Goal: Transaction & Acquisition: Purchase product/service

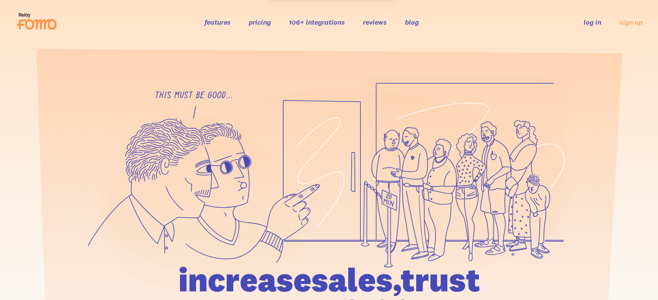
click at [261, 22] on link "pricing" at bounding box center [260, 22] width 22 height 9
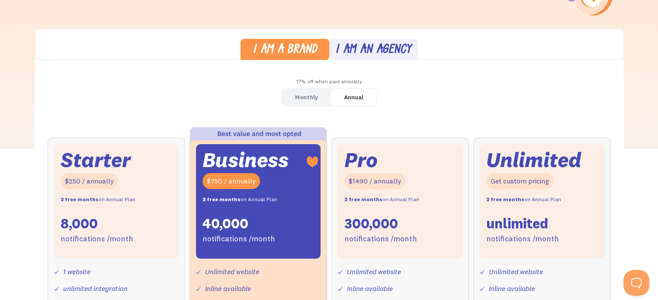
scroll to position [259, 0]
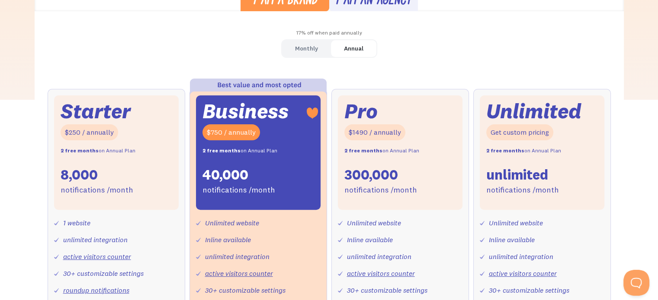
click at [307, 50] on div "Monthly" at bounding box center [306, 48] width 23 height 13
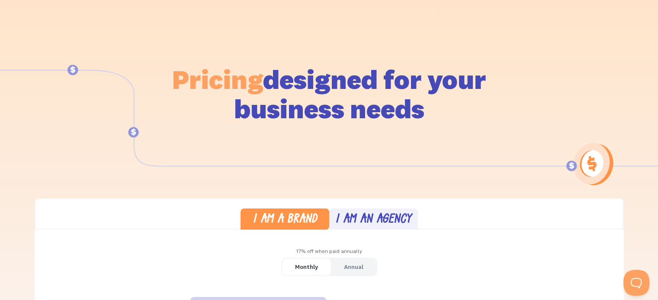
scroll to position [0, 0]
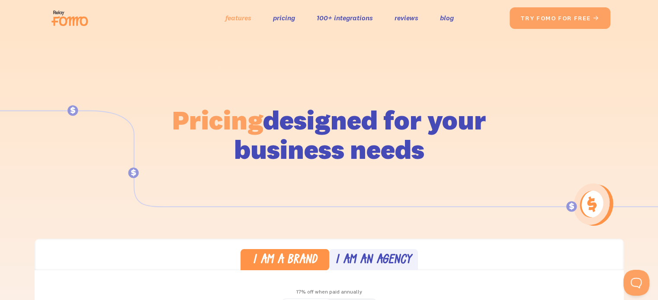
click at [233, 17] on link "features" at bounding box center [238, 18] width 26 height 13
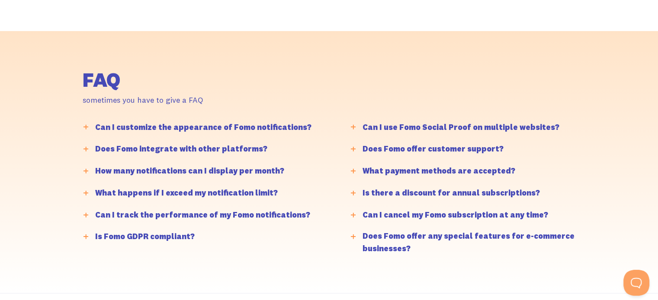
scroll to position [2032, 0]
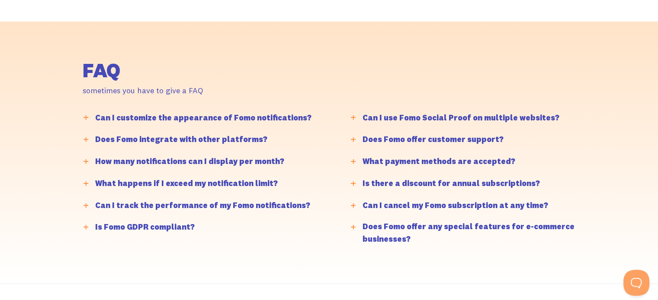
click at [222, 137] on div "Does Fomo integrate with other platforms?" at bounding box center [181, 140] width 172 height 13
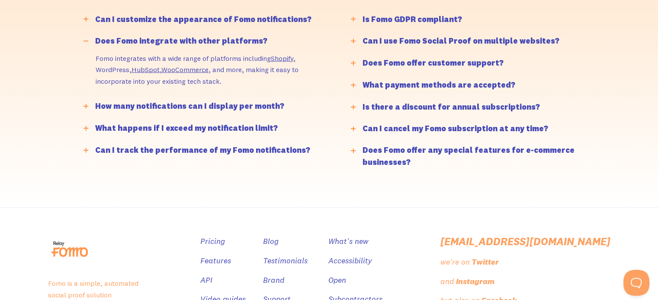
scroll to position [2205, 0]
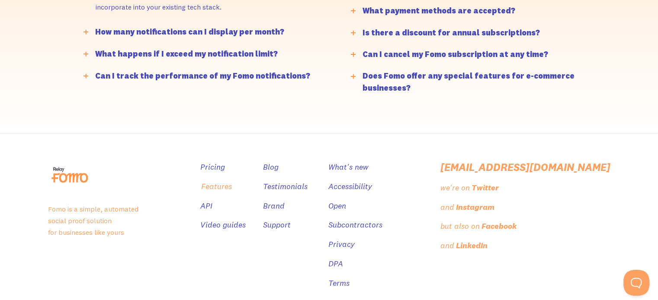
click at [232, 183] on link "Features" at bounding box center [216, 187] width 31 height 13
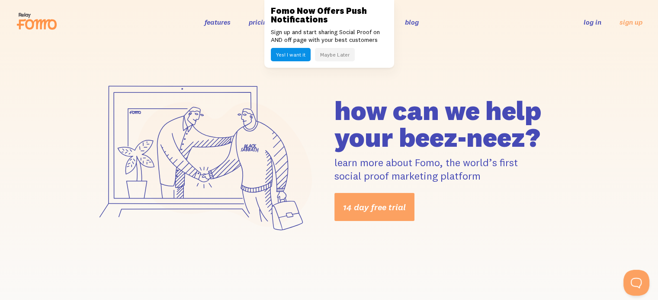
click at [323, 54] on button "Maybe Later" at bounding box center [335, 54] width 40 height 13
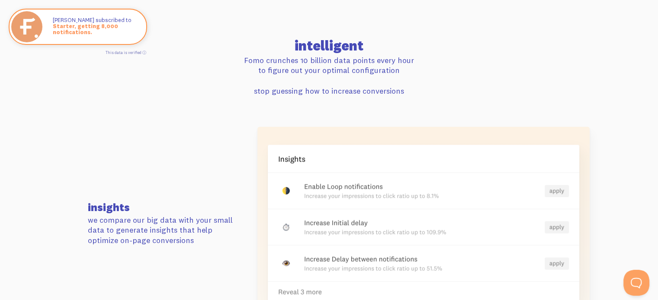
scroll to position [1902, 0]
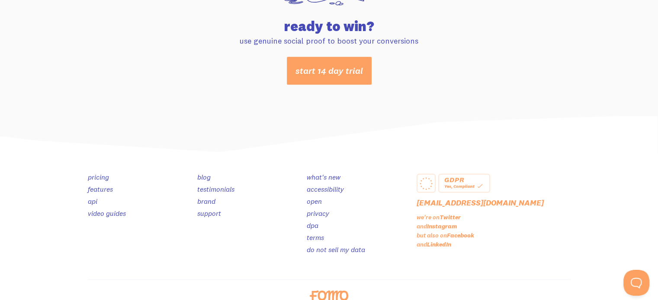
scroll to position [4631, 0]
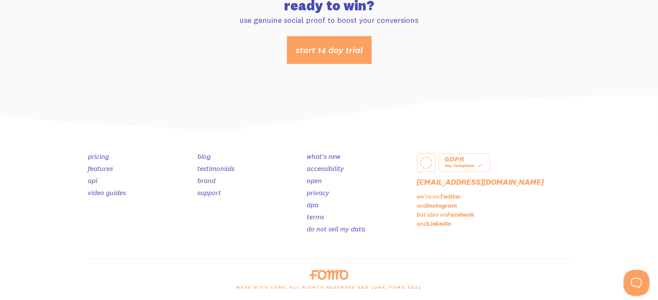
click at [93, 192] on link "video guides" at bounding box center [107, 192] width 38 height 9
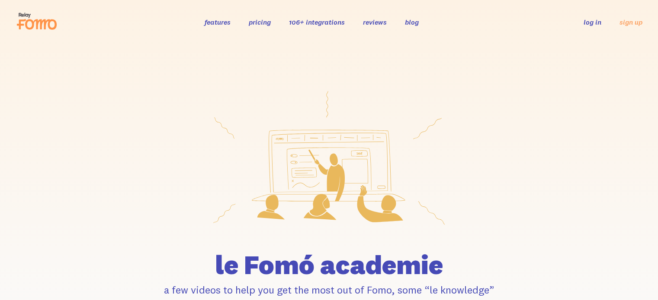
click at [313, 24] on link "106+ integrations" at bounding box center [317, 22] width 56 height 9
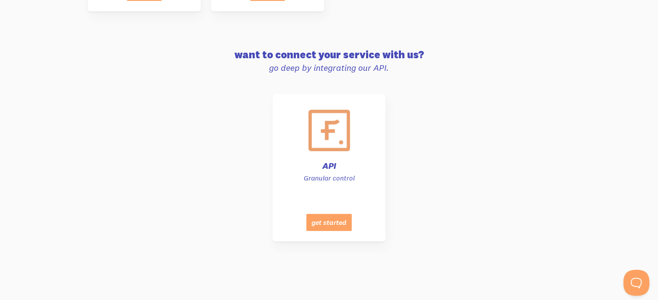
scroll to position [4401, 0]
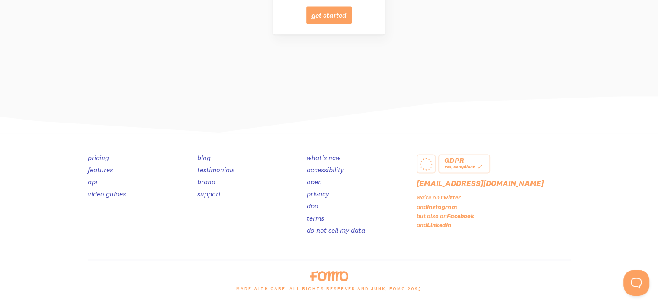
click at [205, 156] on link "blog" at bounding box center [203, 157] width 13 height 9
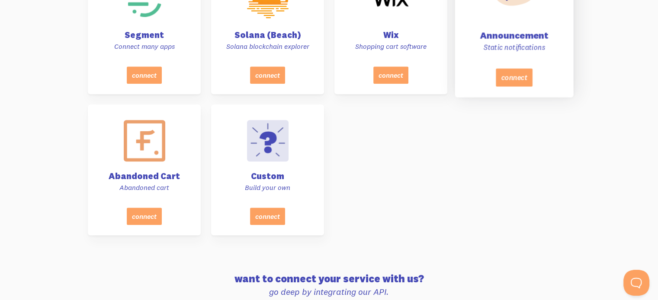
scroll to position [3969, 0]
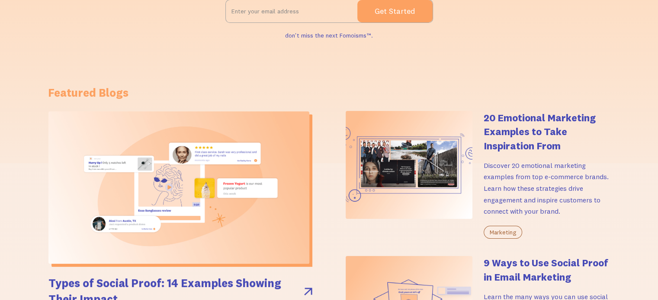
scroll to position [216, 0]
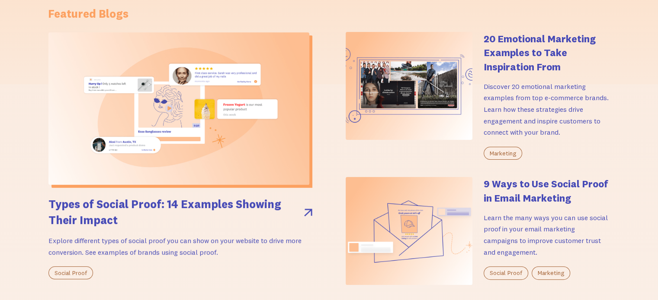
click at [502, 153] on div "Marketing" at bounding box center [502, 153] width 38 height 13
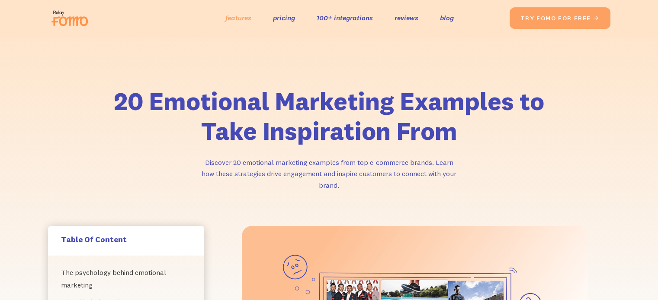
click at [237, 20] on link "features" at bounding box center [238, 18] width 26 height 13
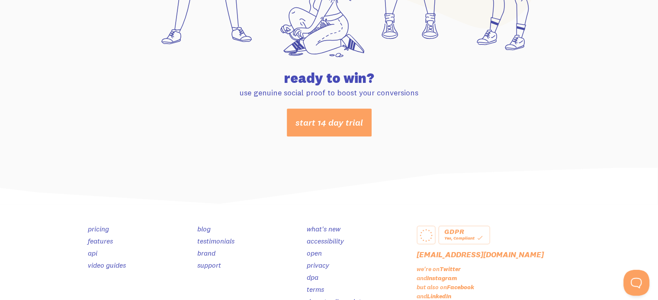
scroll to position [4631, 0]
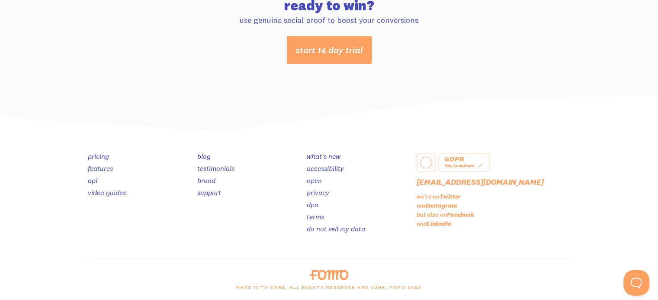
click at [97, 155] on link "pricing" at bounding box center [98, 156] width 21 height 9
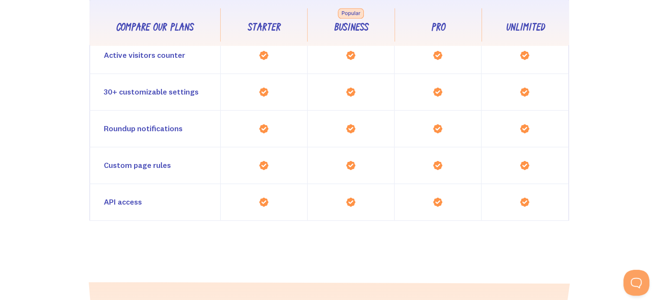
scroll to position [951, 0]
click at [159, 97] on div "30+ customizable settings" at bounding box center [155, 91] width 131 height 36
click at [156, 92] on div "30+ customizable settings" at bounding box center [151, 92] width 95 height 13
click at [168, 133] on div "Roundup notifications" at bounding box center [143, 128] width 79 height 13
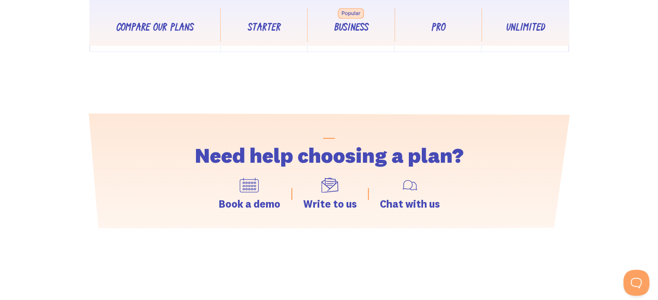
scroll to position [1124, 0]
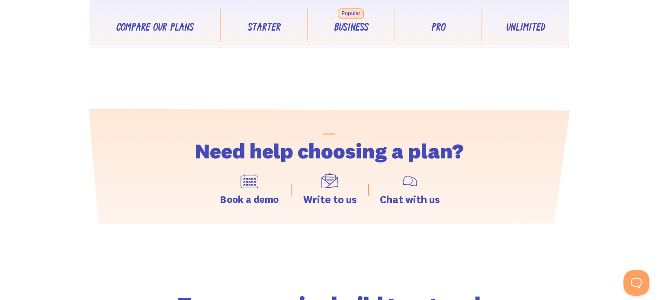
click at [243, 179] on img at bounding box center [249, 181] width 18 height 14
